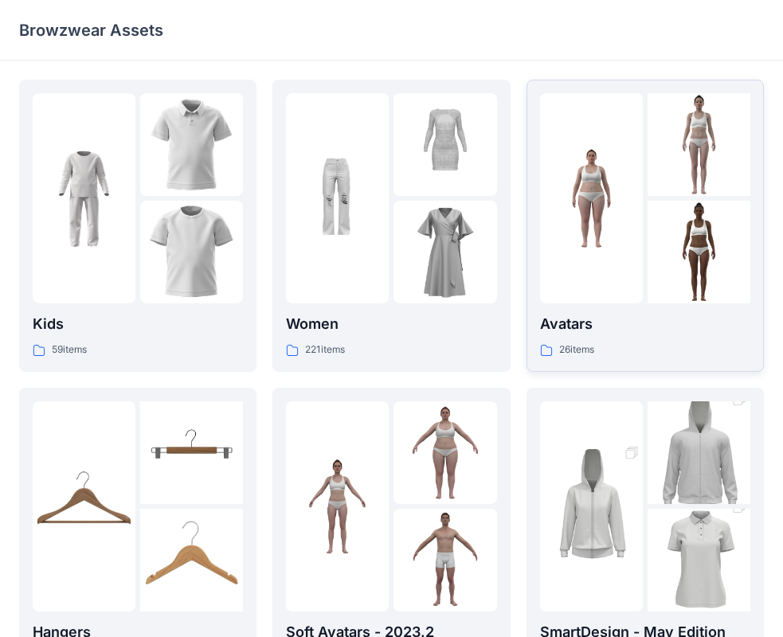
click at [617, 241] on div at bounding box center [591, 198] width 103 height 210
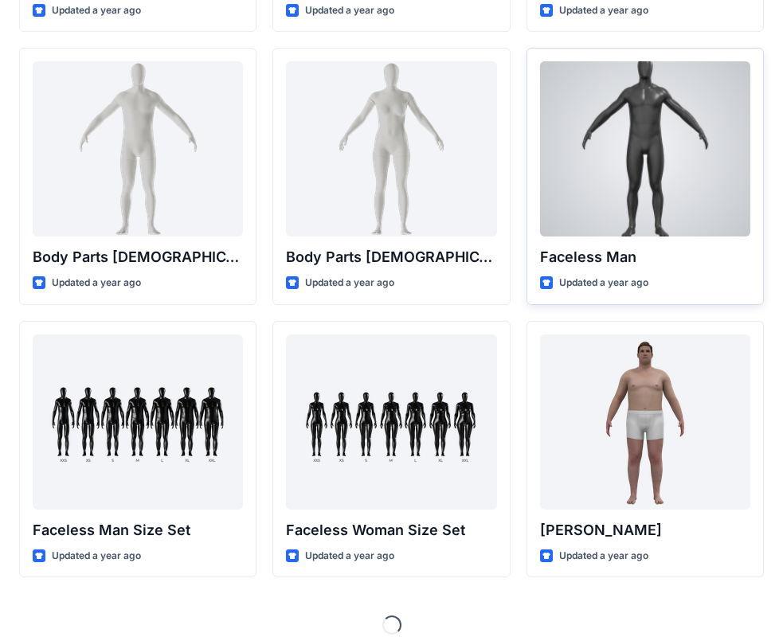
scroll to position [594, 0]
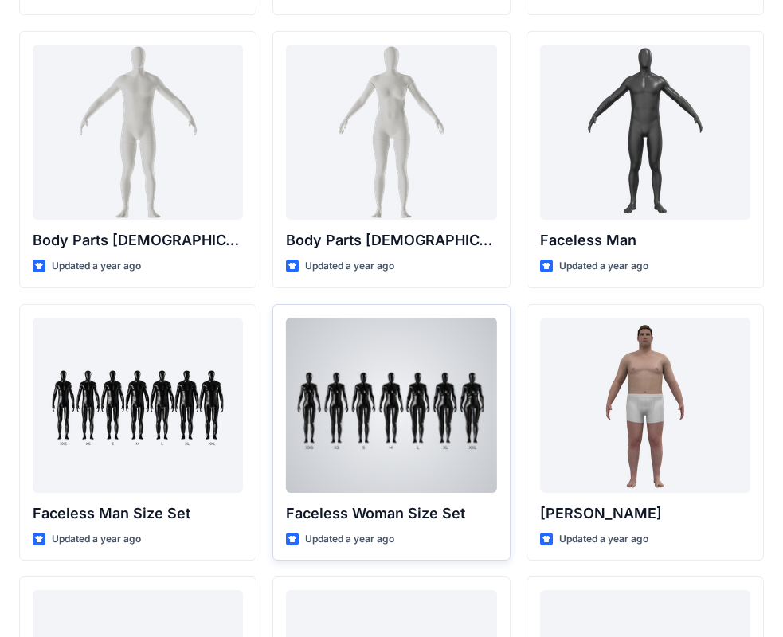
click at [395, 387] on div at bounding box center [391, 405] width 210 height 175
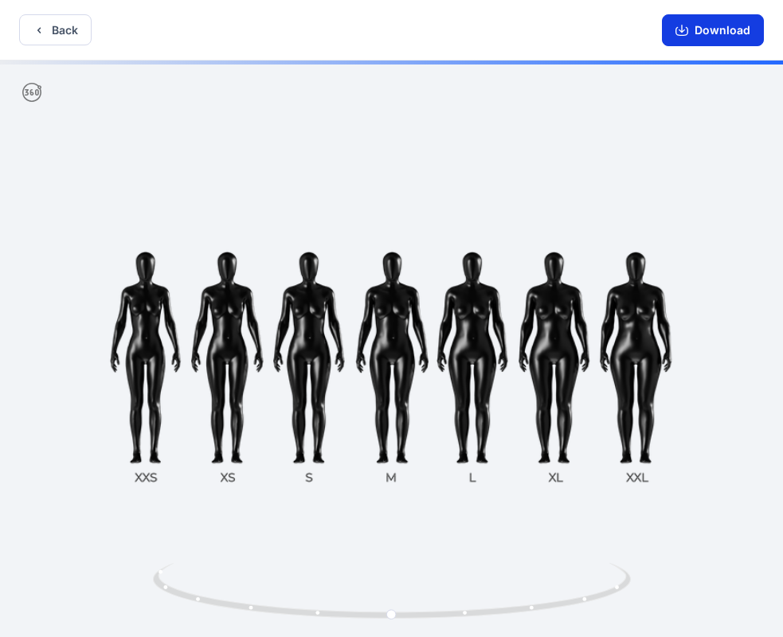
click at [706, 33] on button "Download" at bounding box center [713, 30] width 102 height 32
click at [54, 33] on button "Back" at bounding box center [55, 29] width 73 height 31
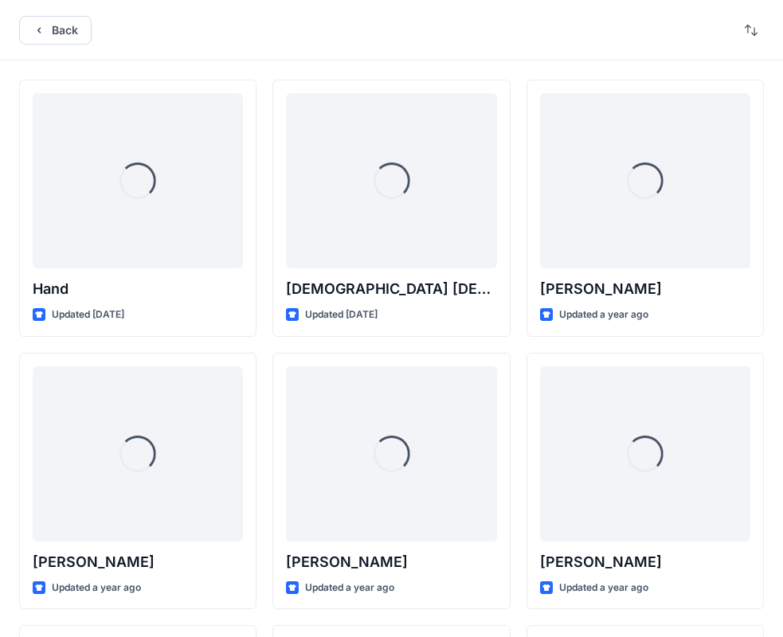
scroll to position [594, 0]
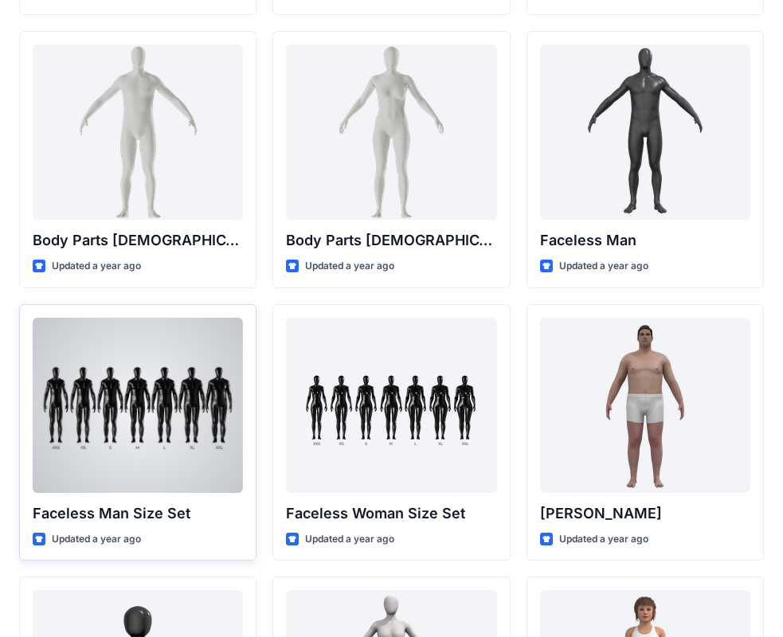
click at [147, 369] on div at bounding box center [138, 405] width 210 height 175
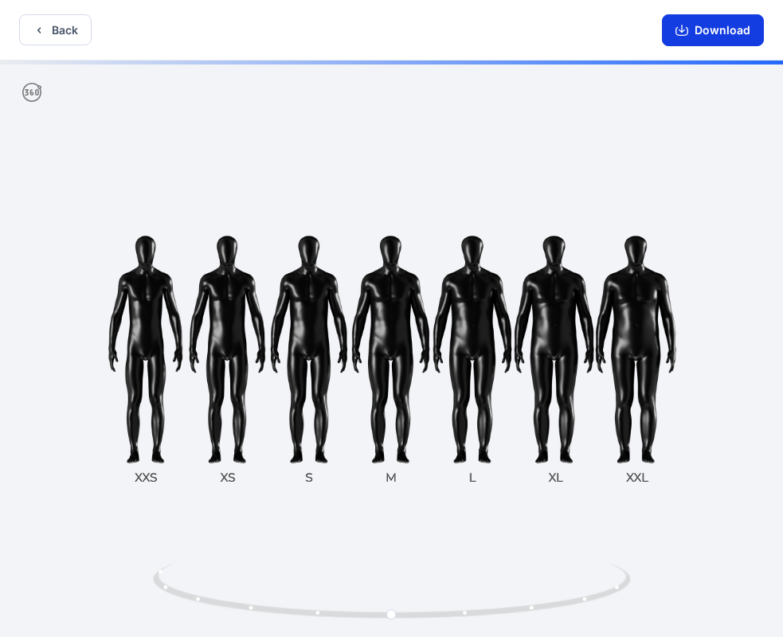
click at [709, 31] on button "Download" at bounding box center [713, 30] width 102 height 32
click at [64, 31] on button "Back" at bounding box center [55, 29] width 73 height 31
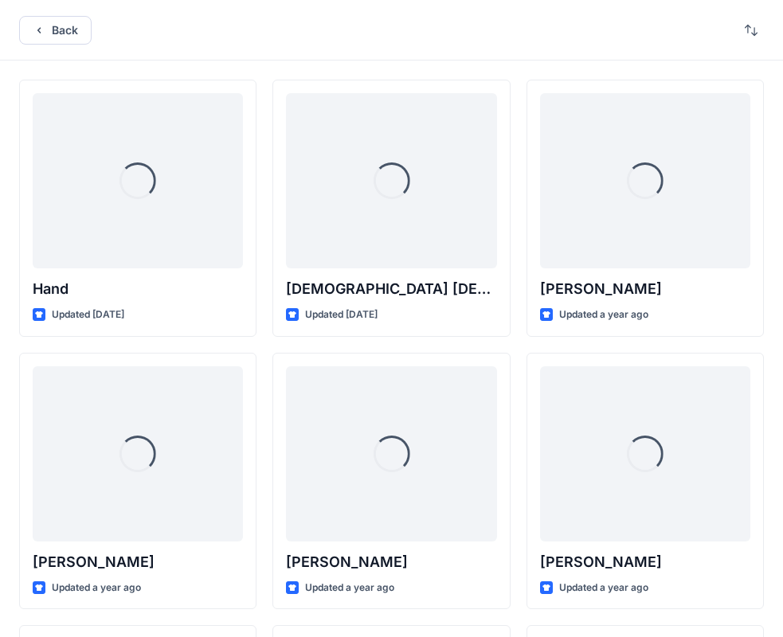
scroll to position [594, 0]
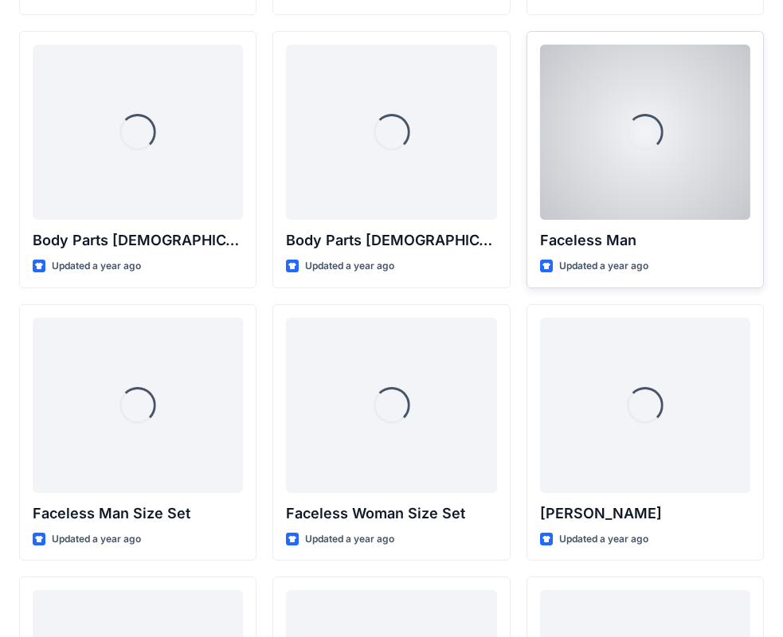
click at [652, 179] on div "Loading..." at bounding box center [645, 132] width 210 height 175
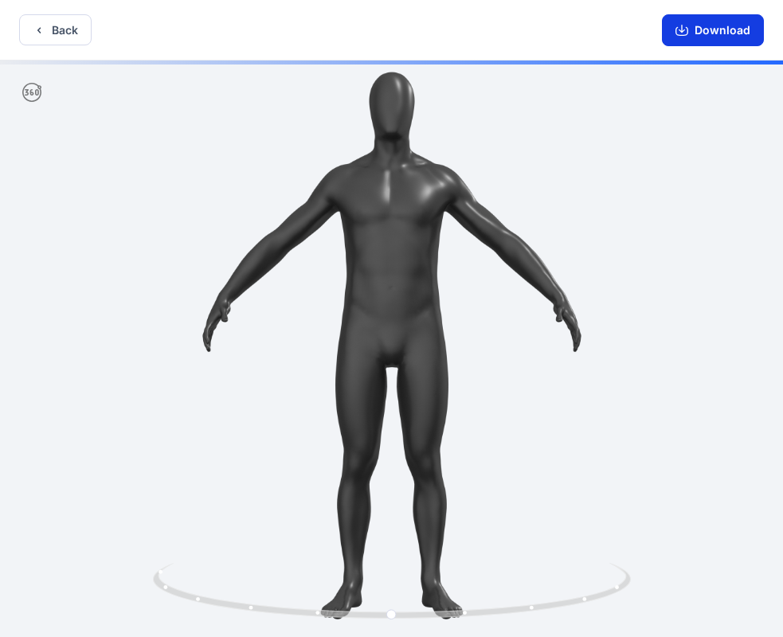
click at [722, 34] on button "Download" at bounding box center [713, 30] width 102 height 32
click at [37, 22] on button "Back" at bounding box center [55, 29] width 73 height 31
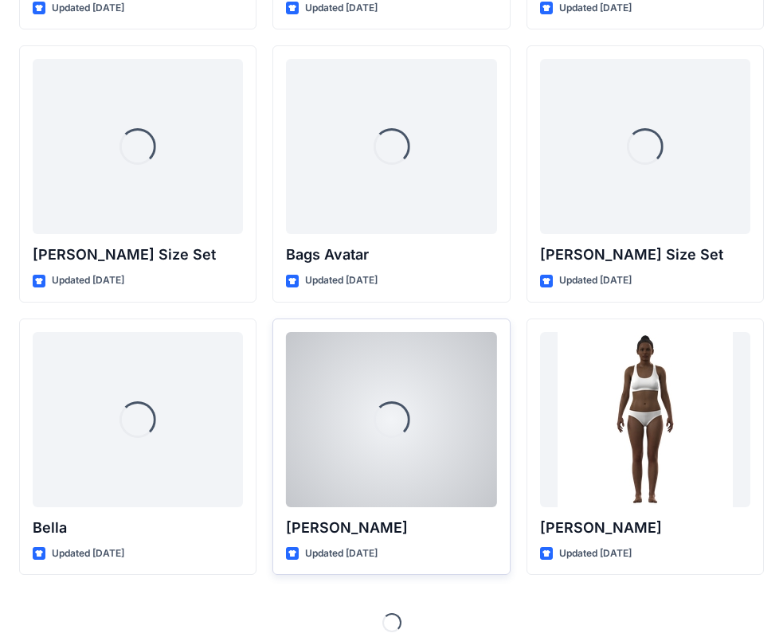
scroll to position [1686, 0]
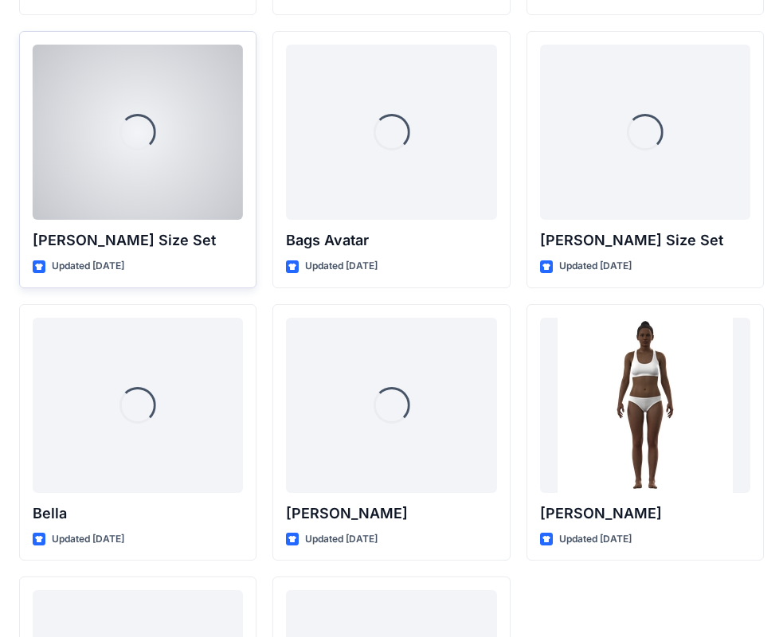
click at [151, 146] on div "Loading..." at bounding box center [138, 132] width 37 height 37
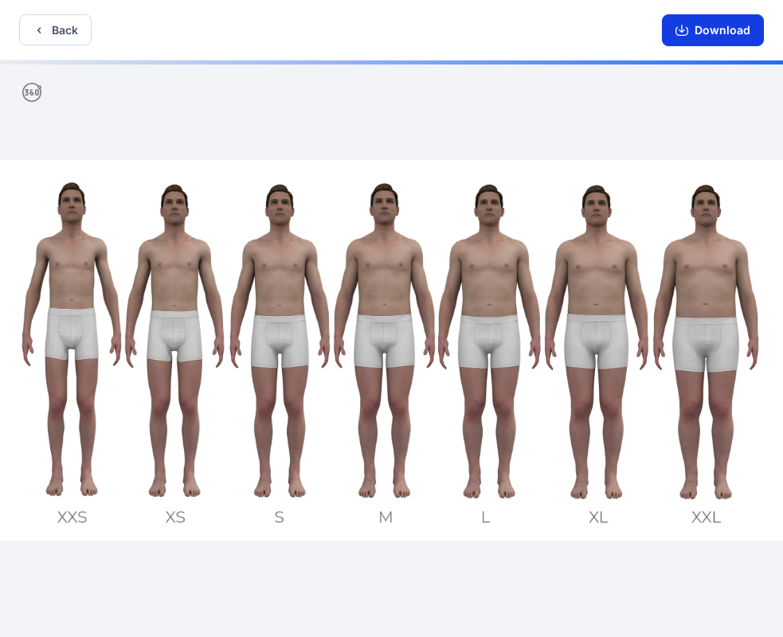
click at [712, 34] on button "Download" at bounding box center [713, 30] width 102 height 32
click at [40, 28] on icon "button" at bounding box center [38, 30] width 3 height 6
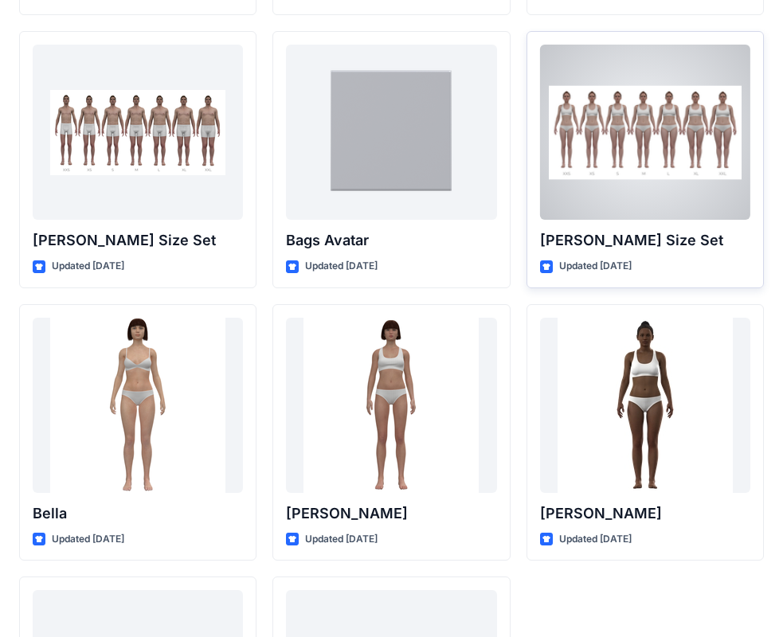
click at [637, 154] on div at bounding box center [645, 132] width 210 height 175
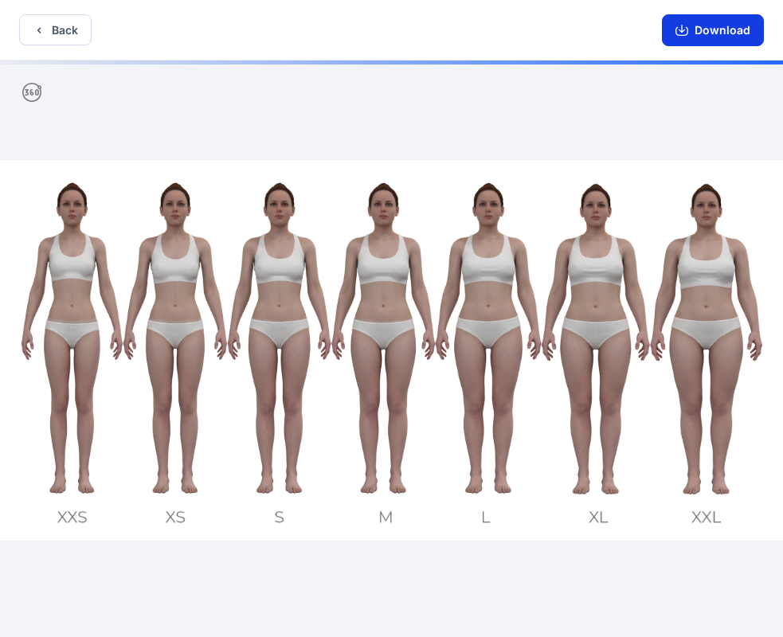
click at [703, 38] on button "Download" at bounding box center [713, 30] width 102 height 32
